Goal: Information Seeking & Learning: Learn about a topic

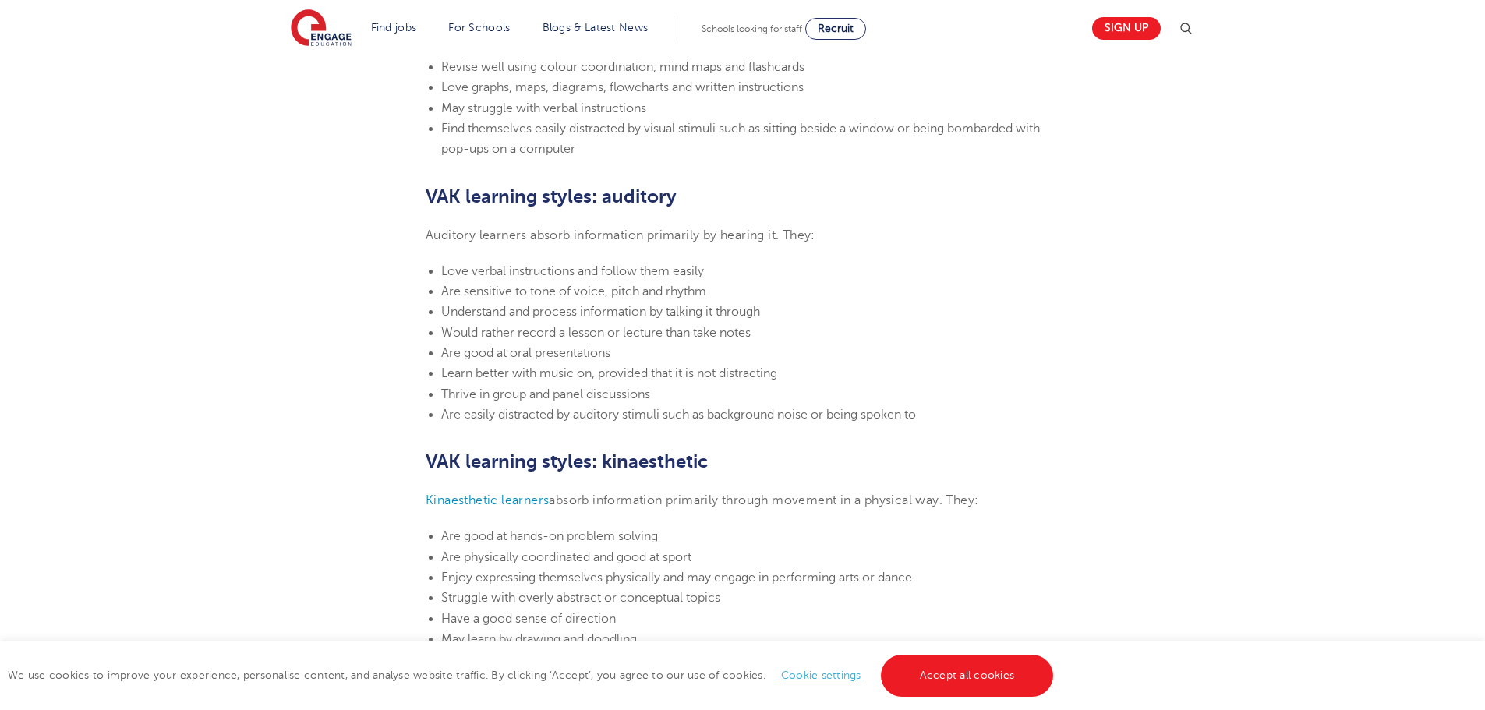
scroll to position [1247, 0]
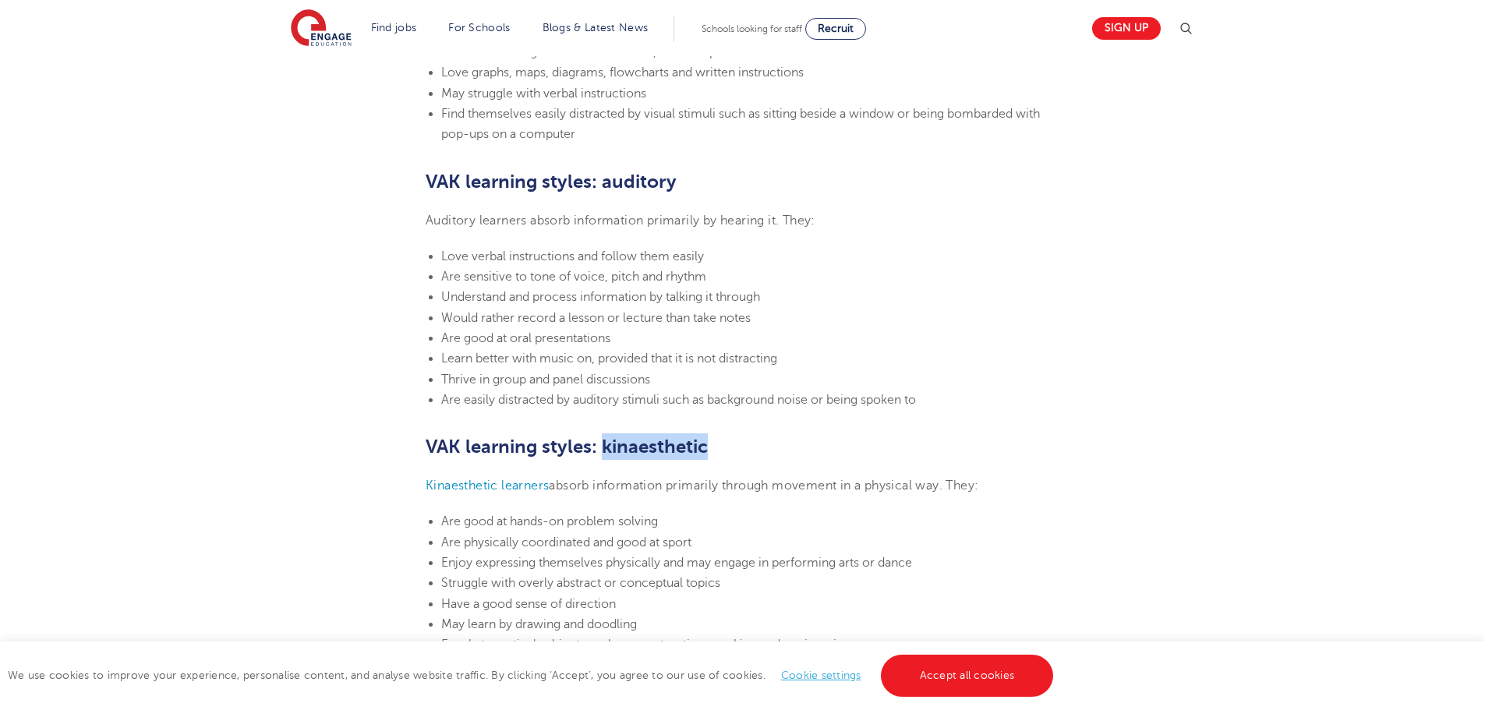
drag, startPoint x: 604, startPoint y: 447, endPoint x: 712, endPoint y: 441, distance: 107.7
click at [712, 441] on h2 "VAK learning styles: kinaesthetic" at bounding box center [743, 446] width 634 height 27
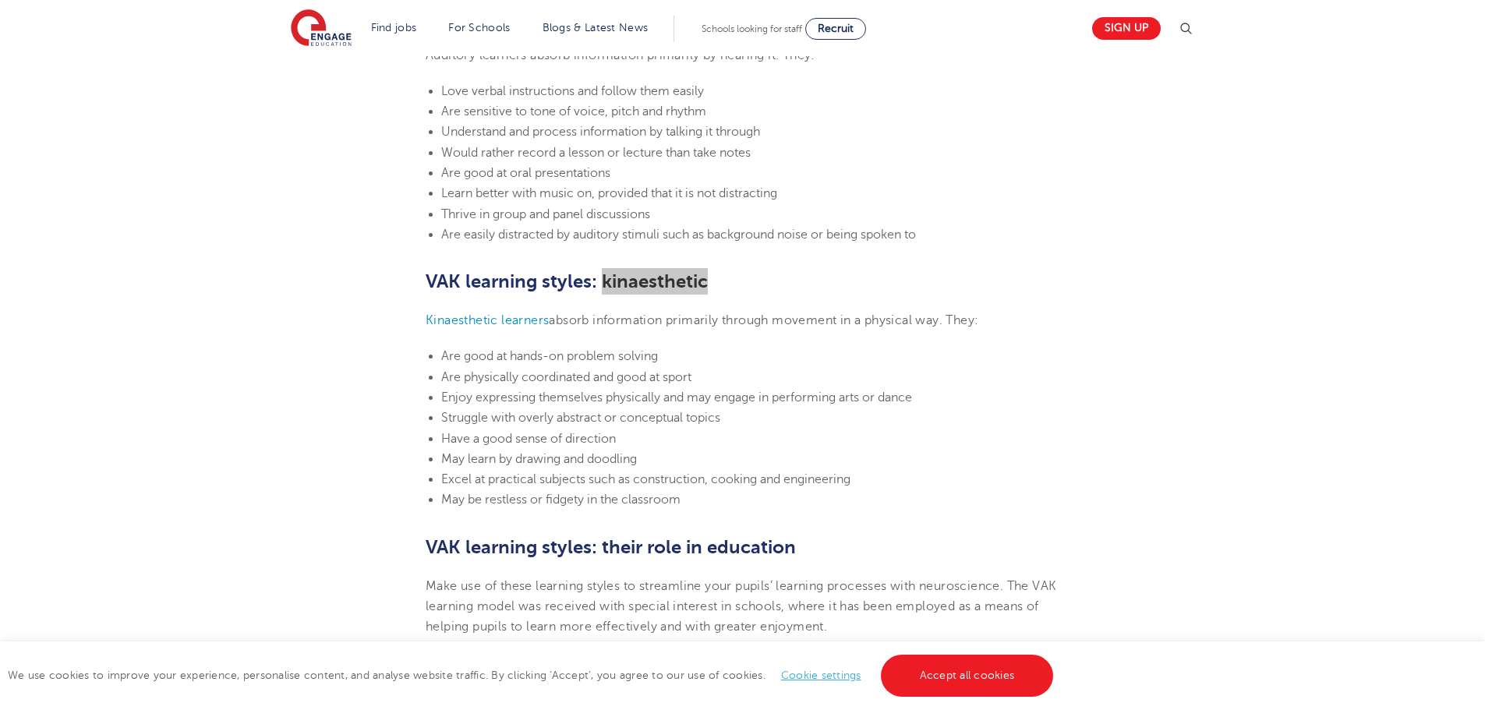
scroll to position [1481, 0]
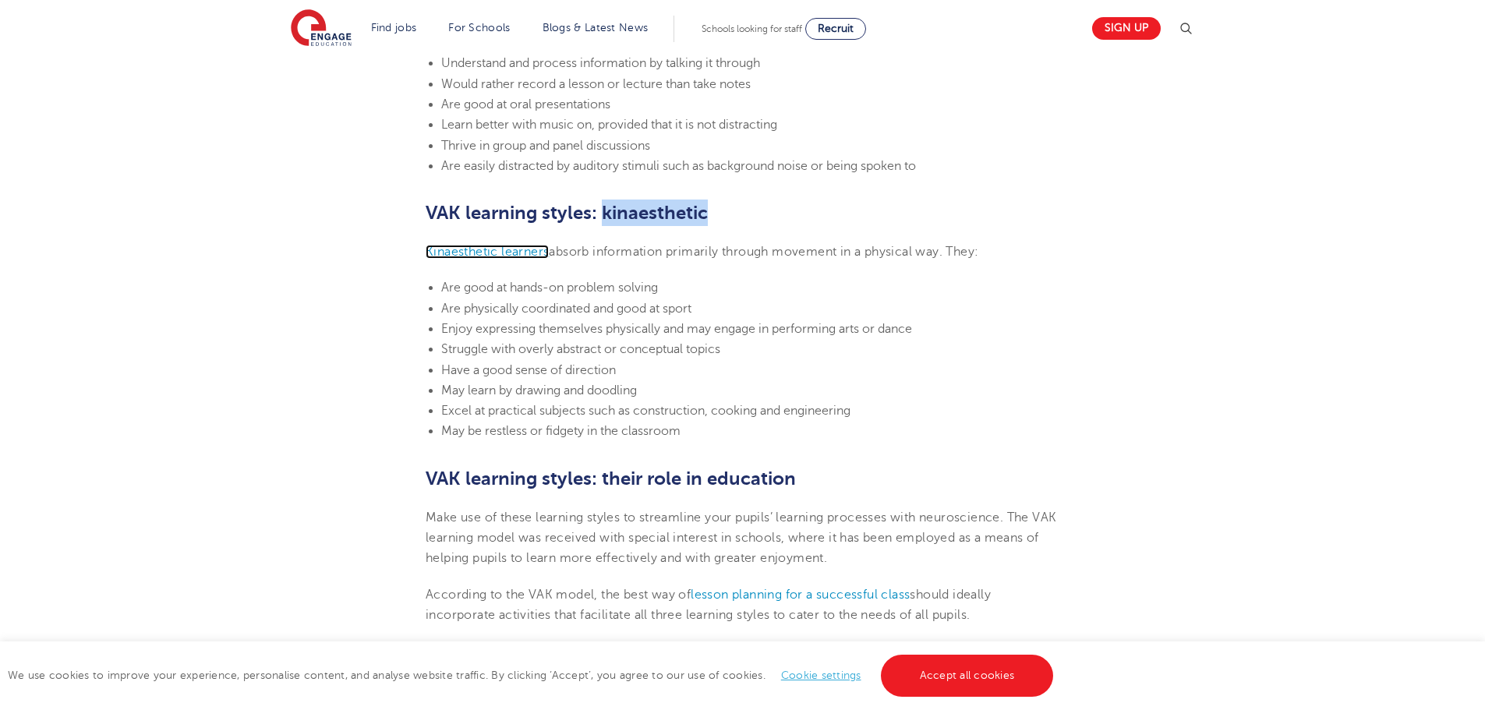
click at [444, 252] on span "Kinaesthetic learners" at bounding box center [487, 252] width 123 height 14
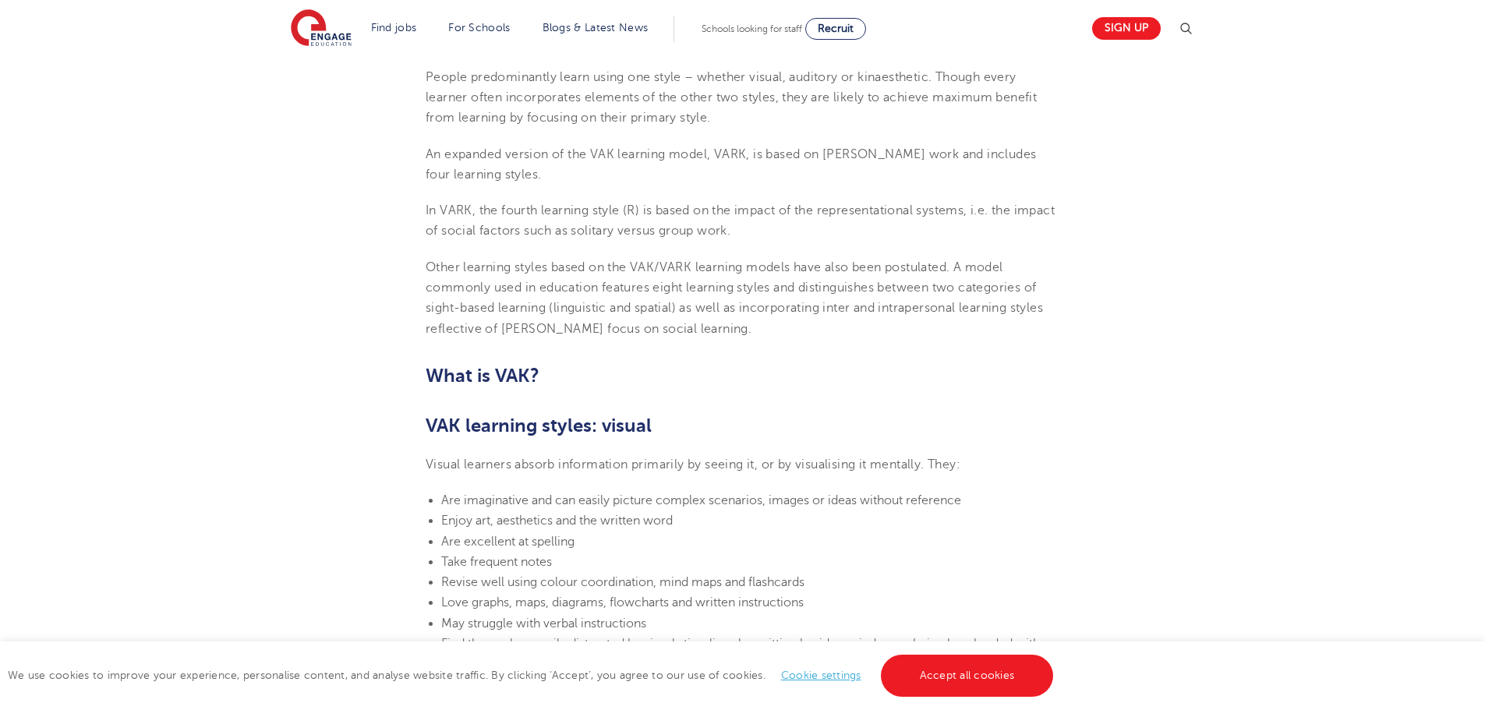
scroll to position [1013, 0]
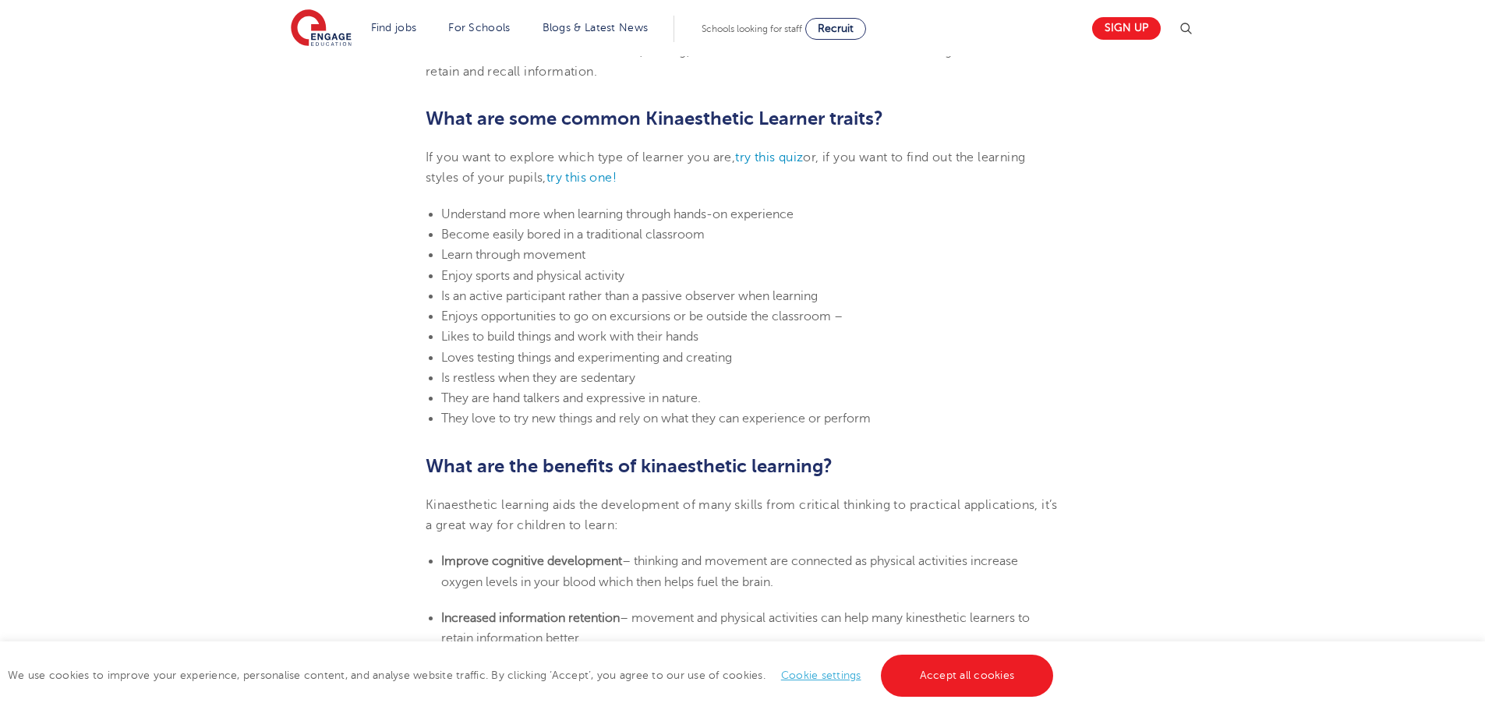
scroll to position [1091, 0]
